Goal: Task Accomplishment & Management: Complete application form

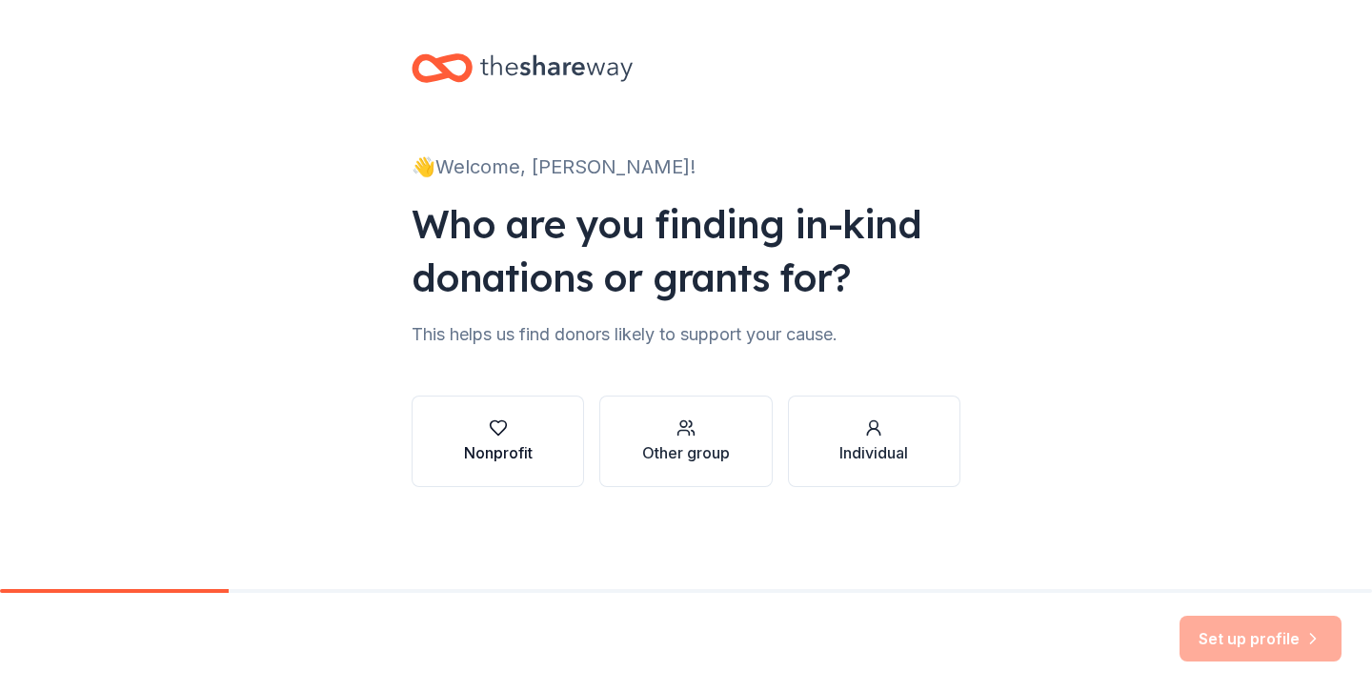
click at [529, 439] on div "Nonprofit" at bounding box center [498, 441] width 69 height 46
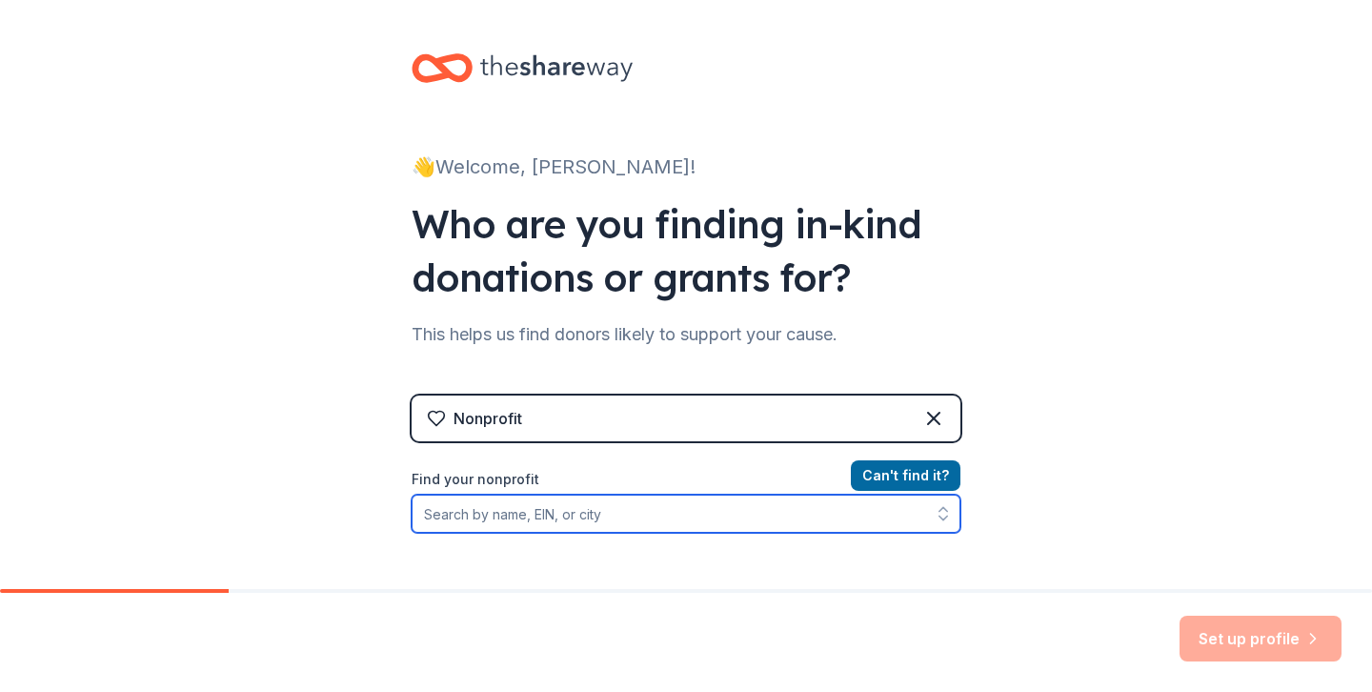
click at [624, 521] on input "Find your nonprofit" at bounding box center [686, 514] width 549 height 38
paste input "042242077"
type input "042242077"
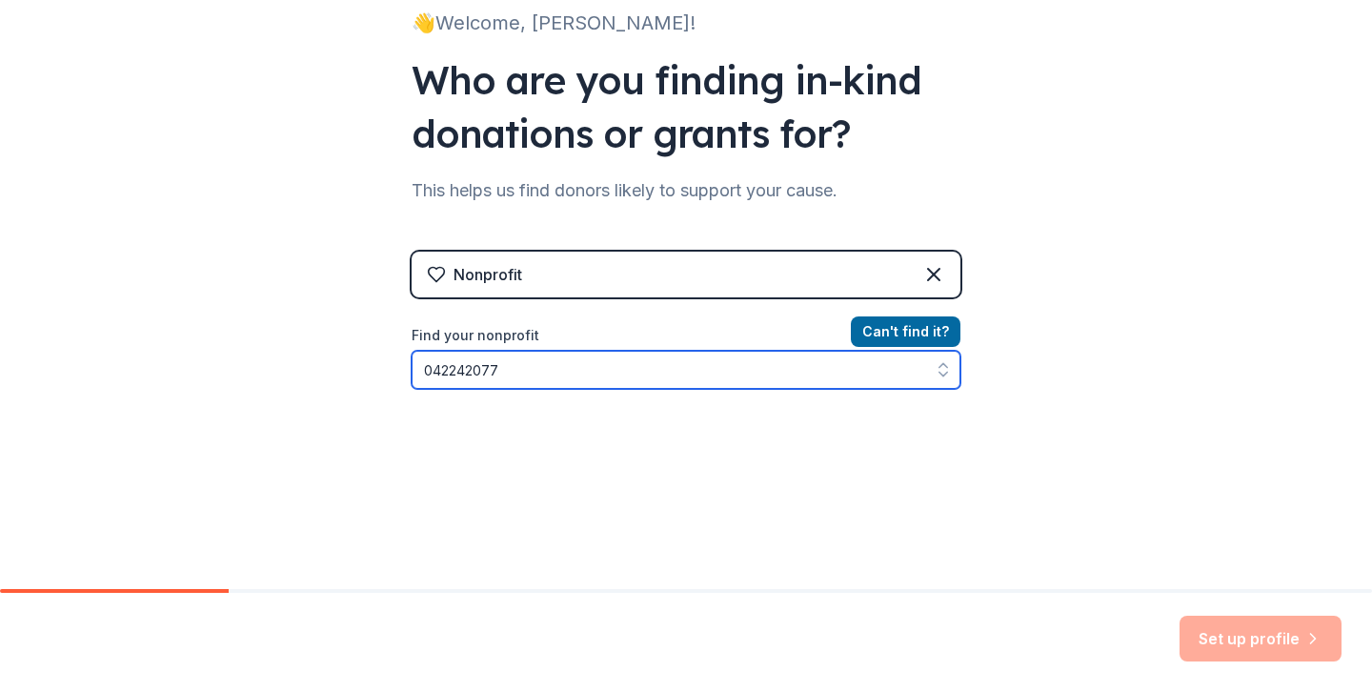
scroll to position [164, 0]
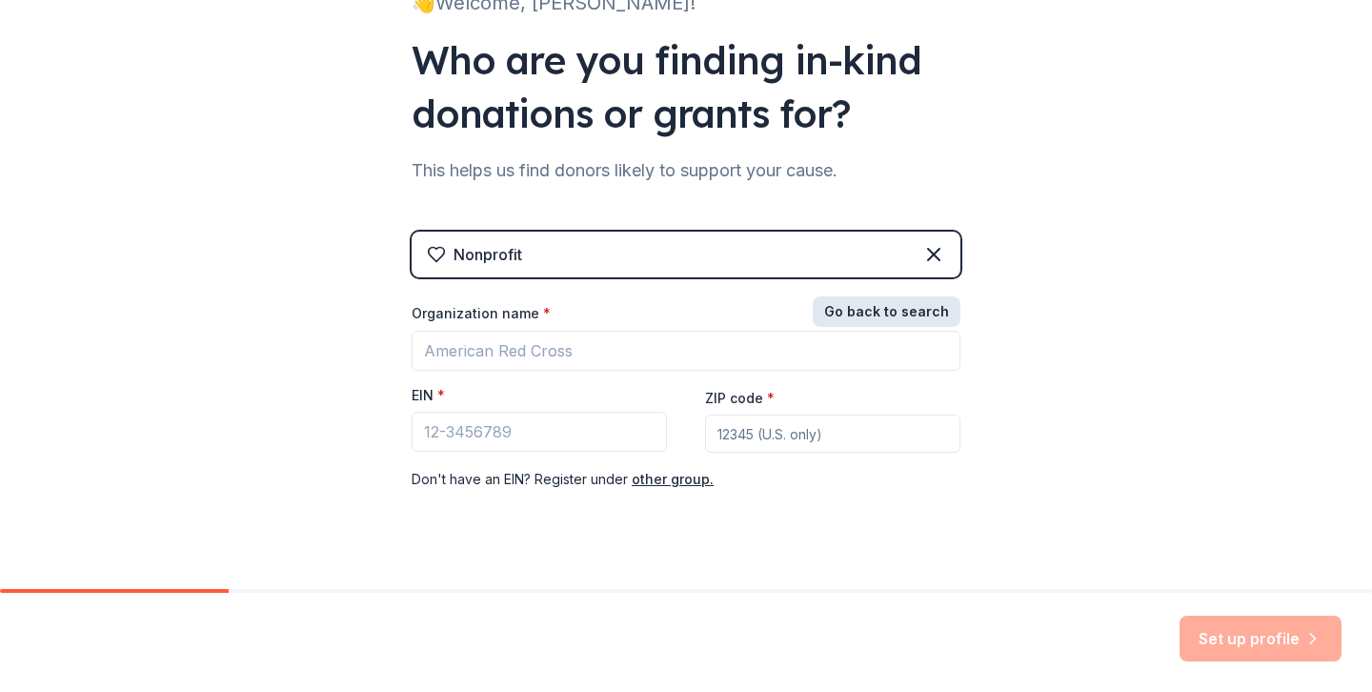
click at [938, 314] on button "Go back to search" at bounding box center [887, 311] width 148 height 30
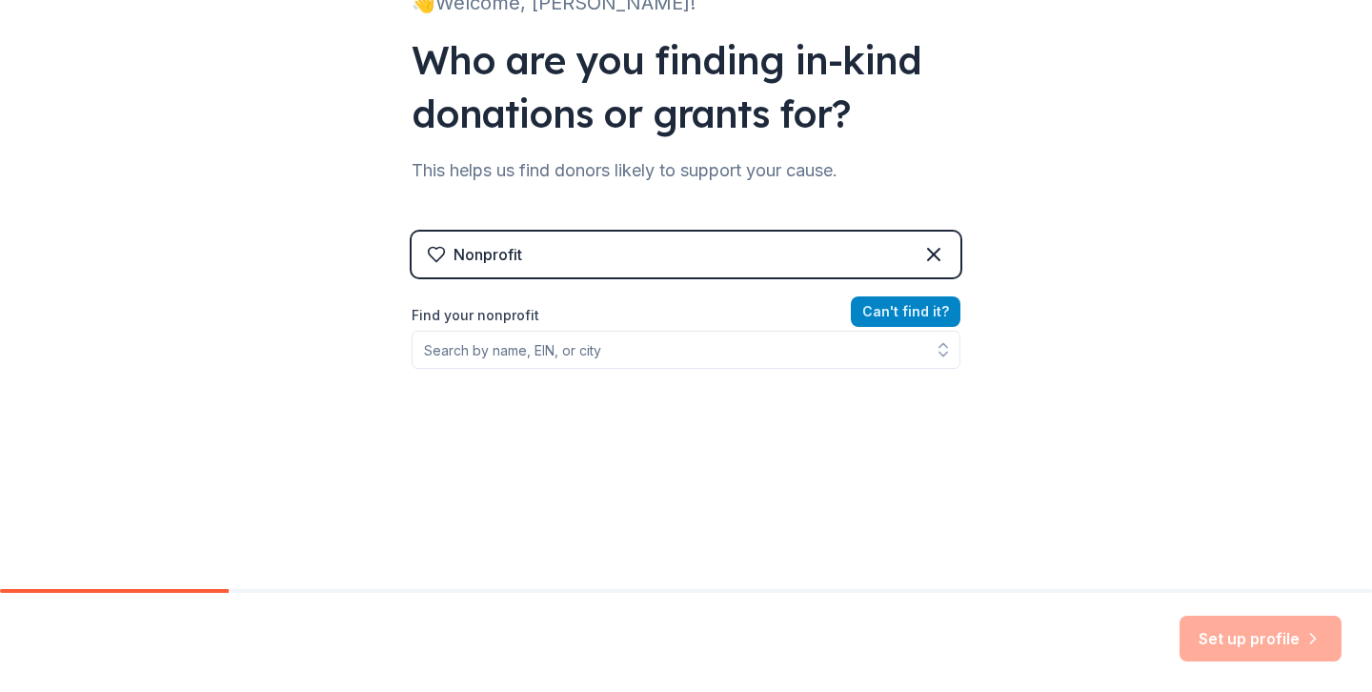
click at [938, 314] on button "Can ' t find it?" at bounding box center [906, 311] width 110 height 30
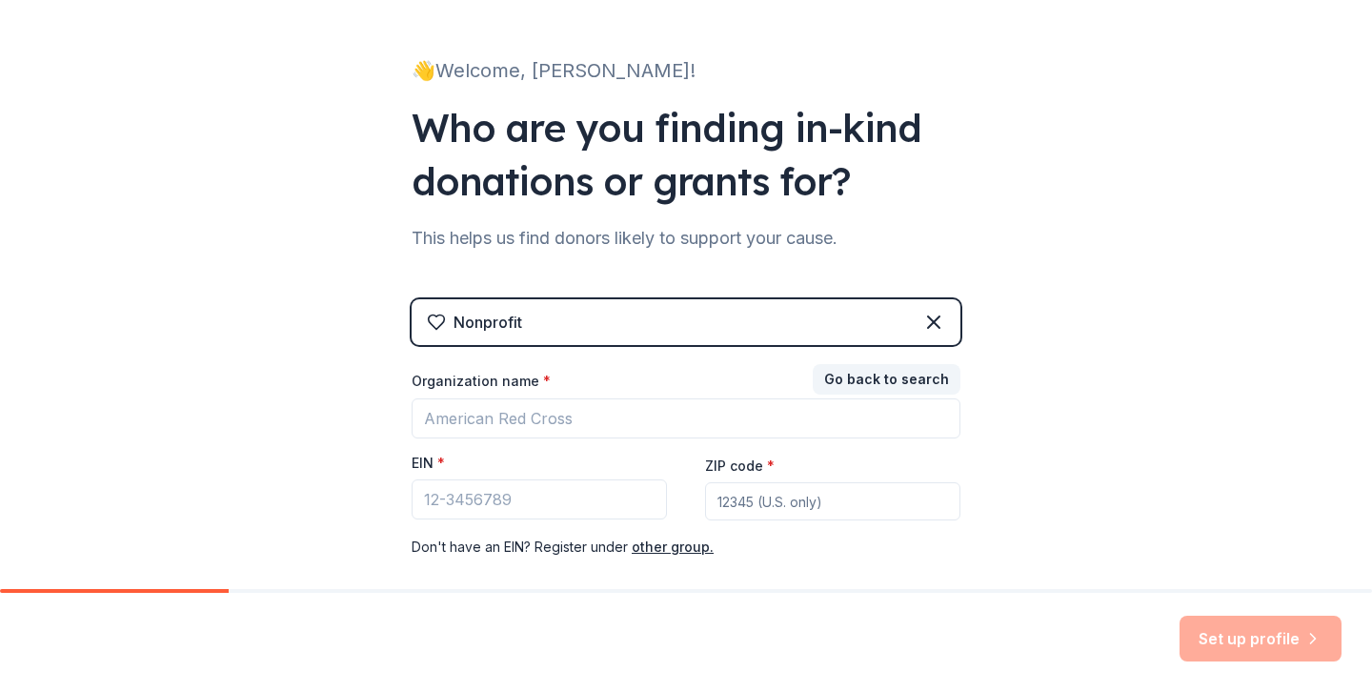
scroll to position [0, 0]
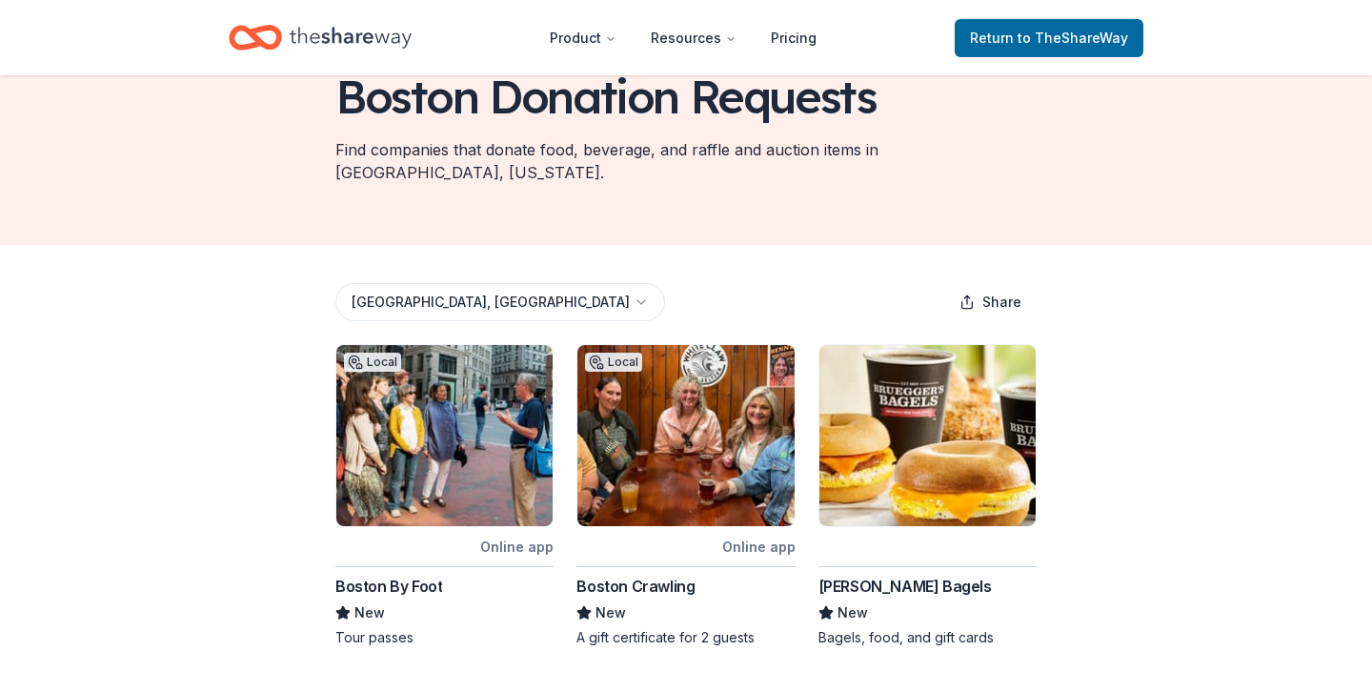
scroll to position [132, 0]
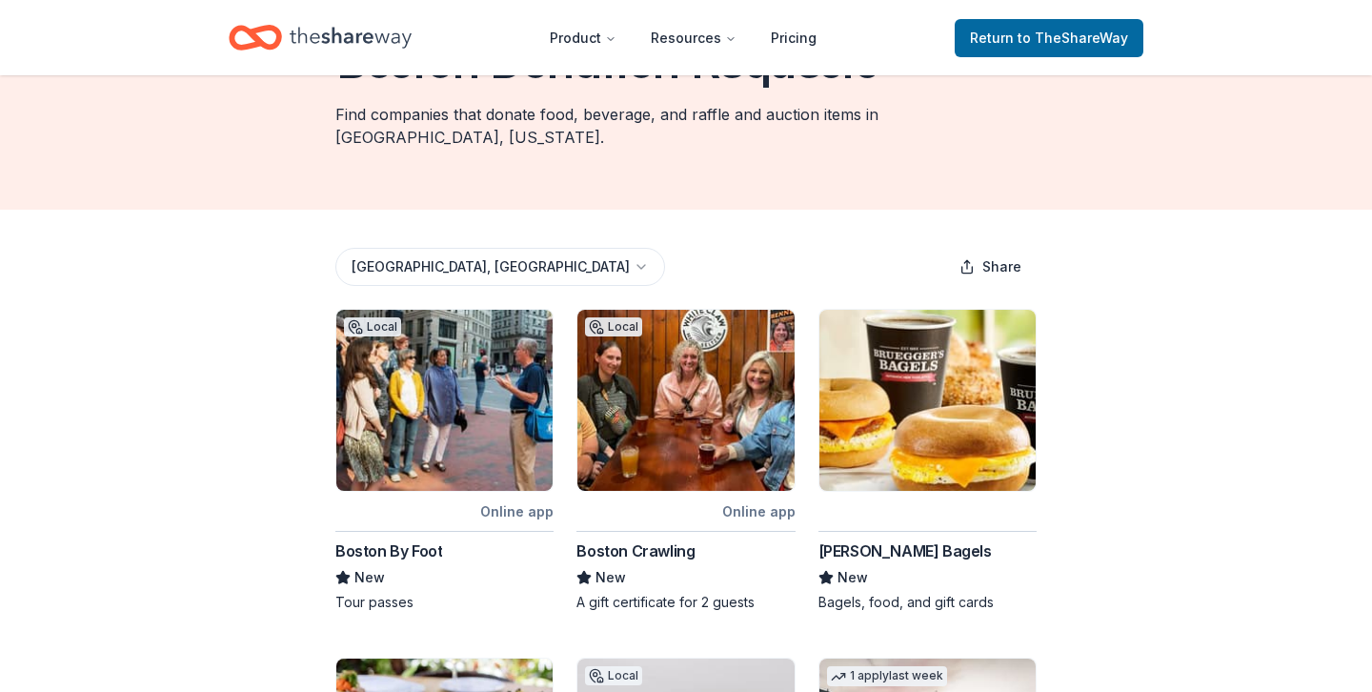
click at [619, 474] on img at bounding box center [686, 400] width 216 height 181
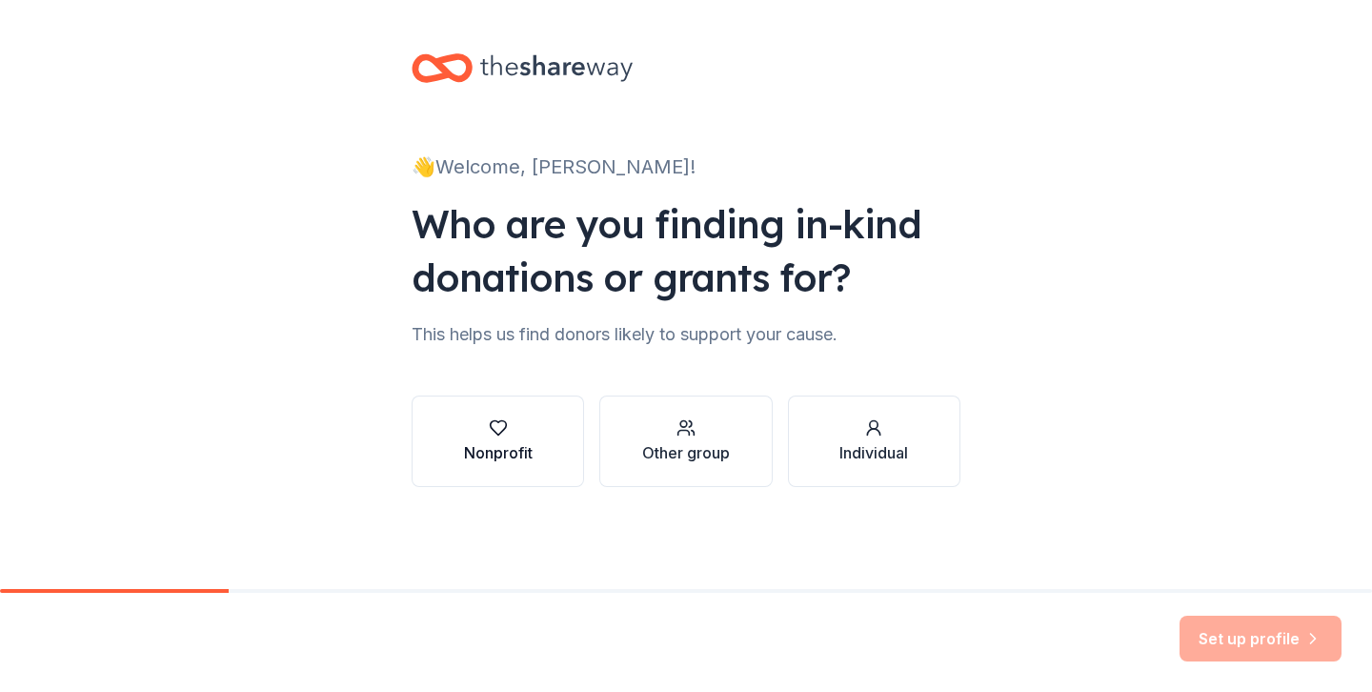
click at [553, 438] on button "Nonprofit" at bounding box center [498, 440] width 172 height 91
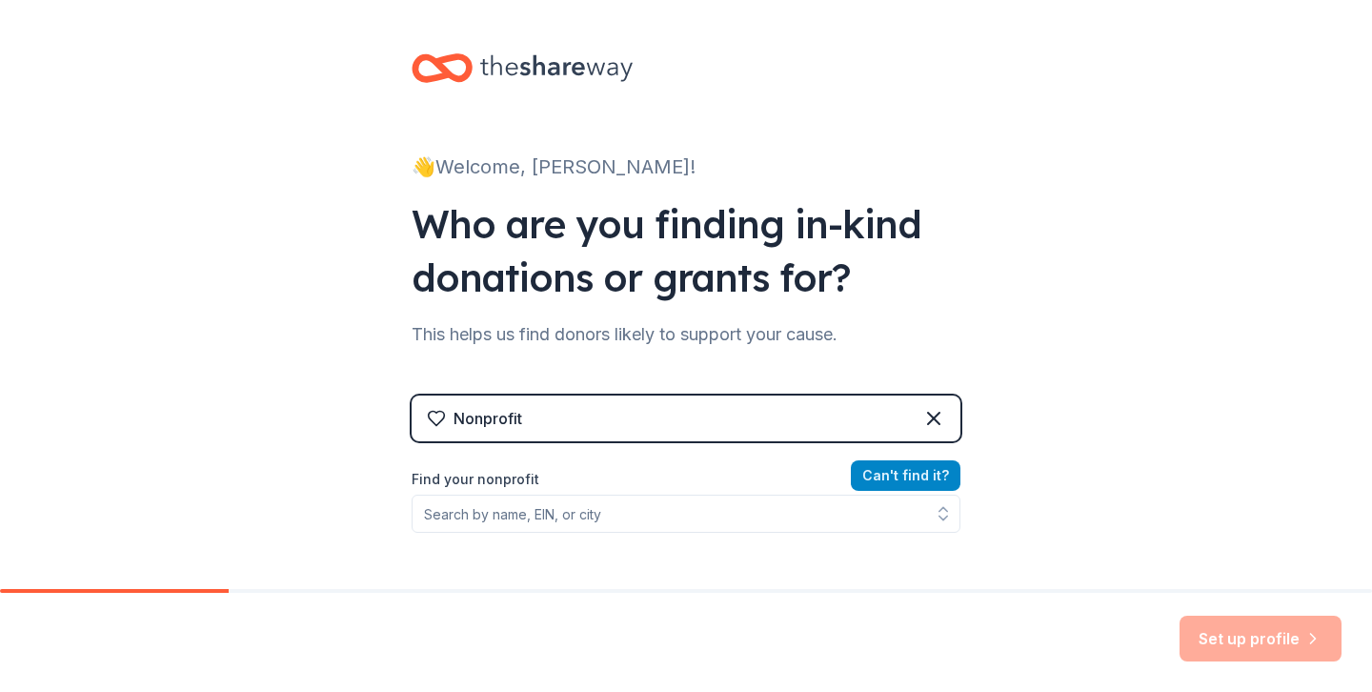
click at [889, 465] on button "Can ' t find it?" at bounding box center [906, 475] width 110 height 30
click at [895, 467] on button "Go back to search" at bounding box center [887, 475] width 148 height 30
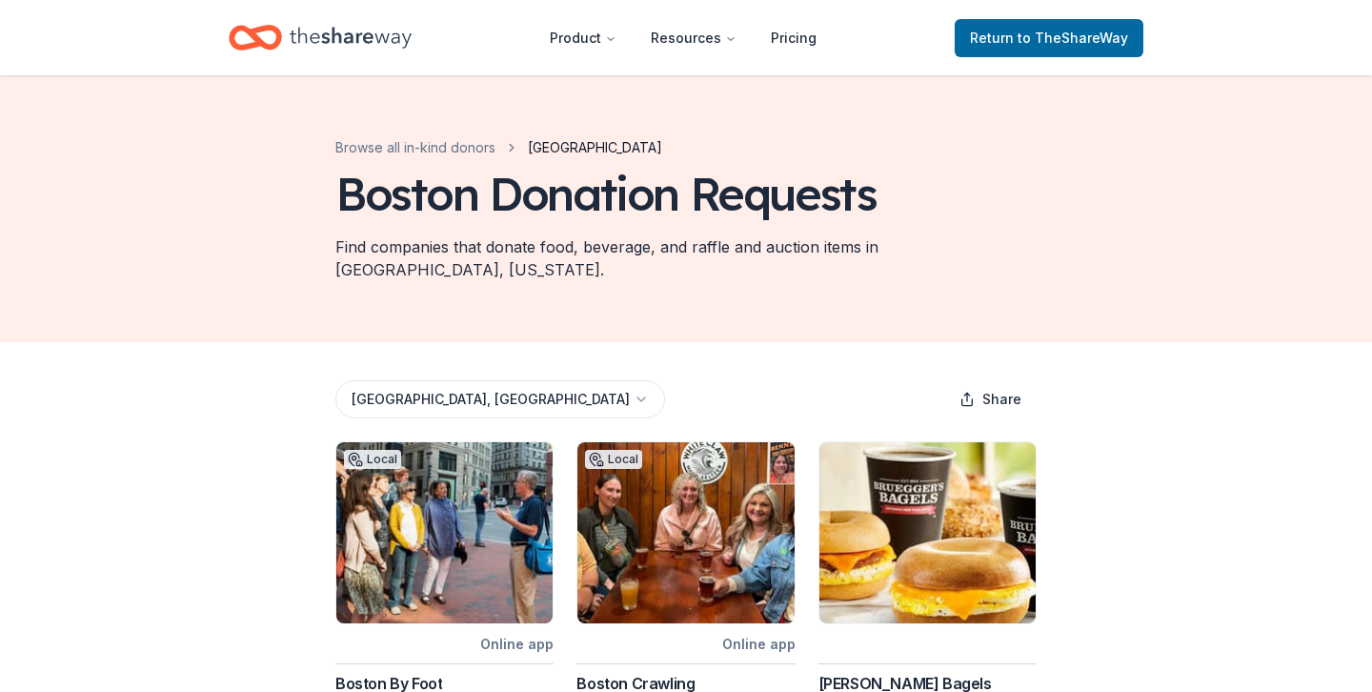
scroll to position [264, 0]
